Goal: Task Accomplishment & Management: Use online tool/utility

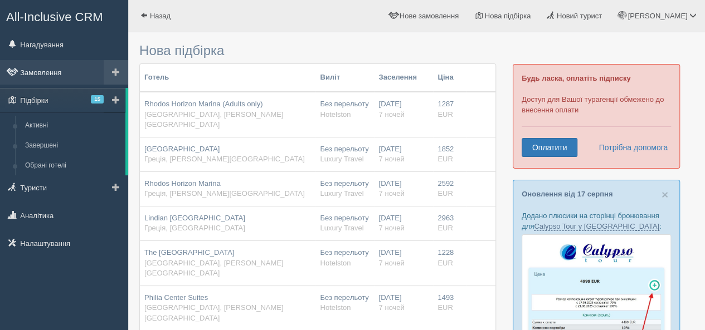
click at [52, 75] on link "Замовлення" at bounding box center [64, 72] width 128 height 25
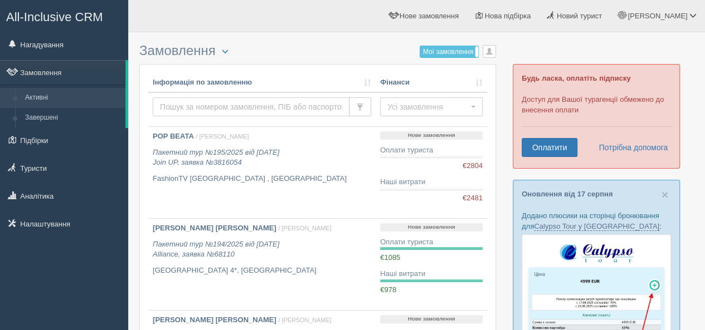
click at [214, 110] on input "text" at bounding box center [251, 106] width 197 height 19
type input "fedukovych"
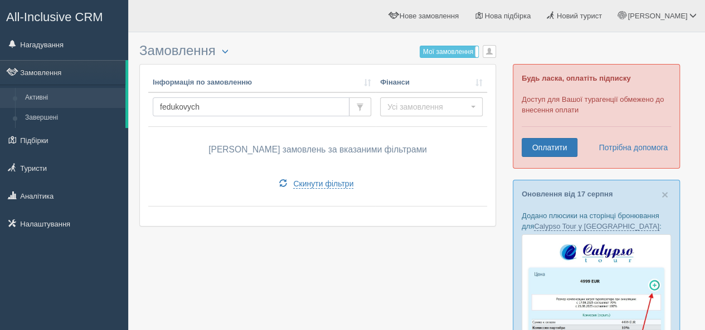
click at [266, 106] on input "fedukovych" at bounding box center [251, 106] width 197 height 19
